Goal: Task Accomplishment & Management: Manage account settings

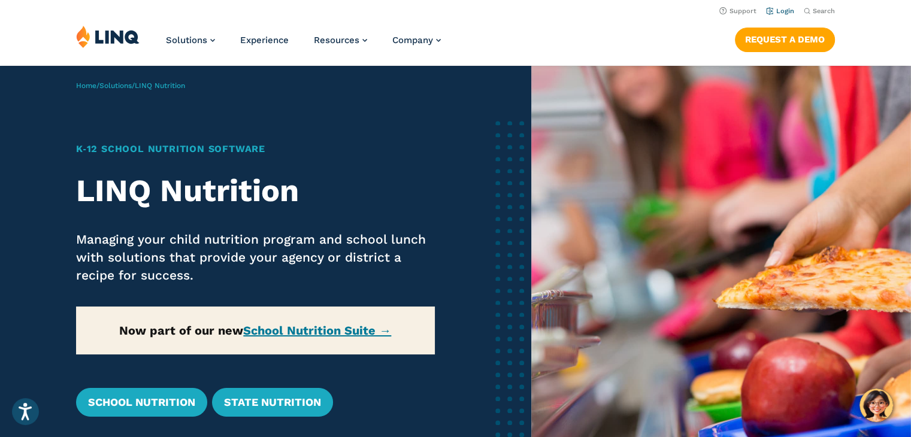
click at [786, 10] on link "Login" at bounding box center [780, 11] width 28 height 8
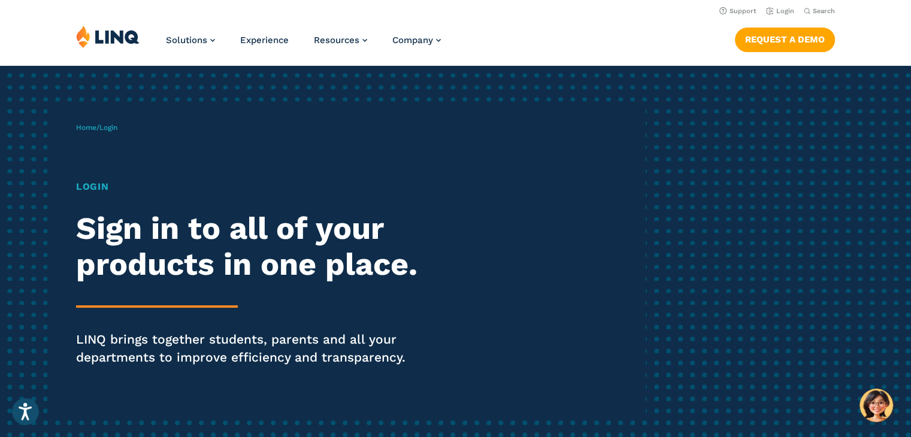
click at [105, 125] on span "Login" at bounding box center [108, 127] width 18 height 8
click at [98, 186] on h1 "Login" at bounding box center [251, 187] width 351 height 14
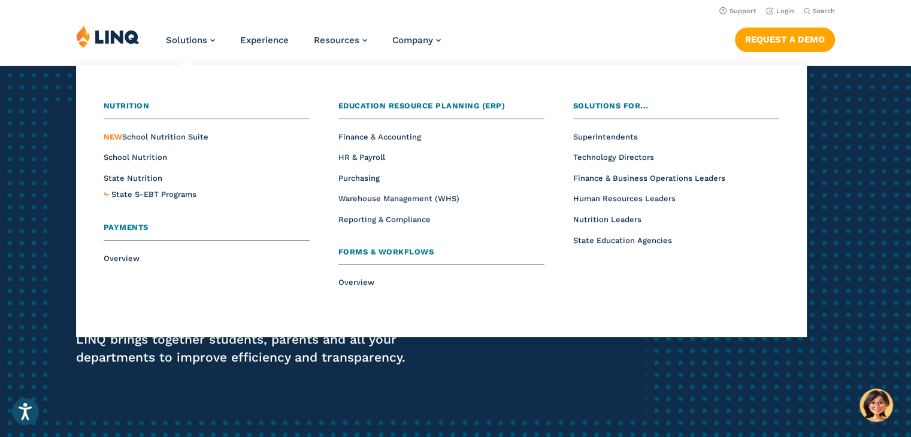
click at [213, 86] on div "Nutrition Overview NEW School Nutrition Suite School Nutrition State Nutrition …" at bounding box center [441, 201] width 719 height 260
